Goal: Navigation & Orientation: Go to known website

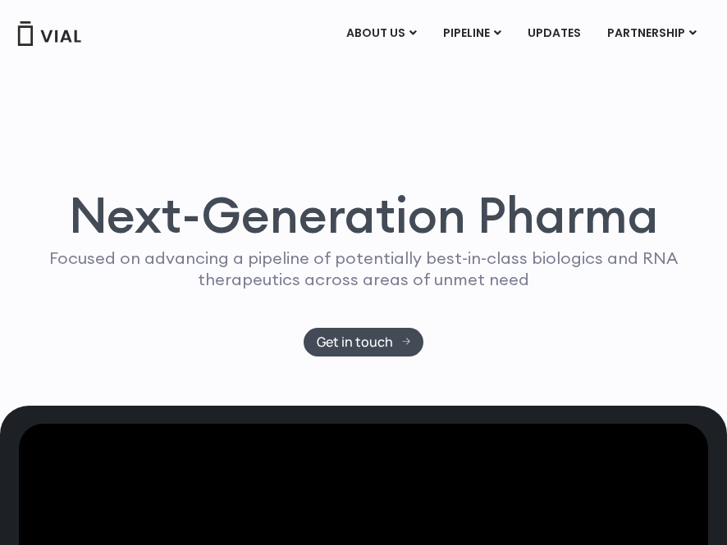
click at [75, 39] on img at bounding box center [49, 33] width 66 height 25
click at [26, 35] on img at bounding box center [49, 33] width 66 height 25
